Goal: Task Accomplishment & Management: Use online tool/utility

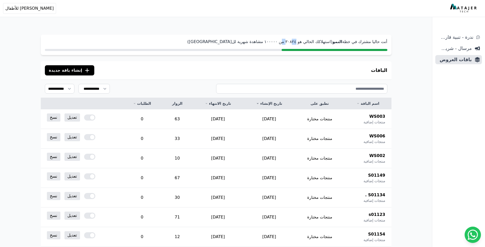
drag, startPoint x: 307, startPoint y: 42, endPoint x: 302, endPoint y: 42, distance: 5.1
click at [302, 42] on p "أنت حاليا مشترك في خطة النمو (استهلاكك الحالي هو ۳۰٨٢٤ من ١۰۰۰۰۰ مشاهدة شهرية ل…" at bounding box center [216, 42] width 343 height 6
click at [464, 61] on span "باقات العروض" at bounding box center [455, 59] width 34 height 7
click at [66, 70] on span "إنشاء باقة جديدة" at bounding box center [65, 70] width 33 height 6
